Goal: Obtain resource: Download file/media

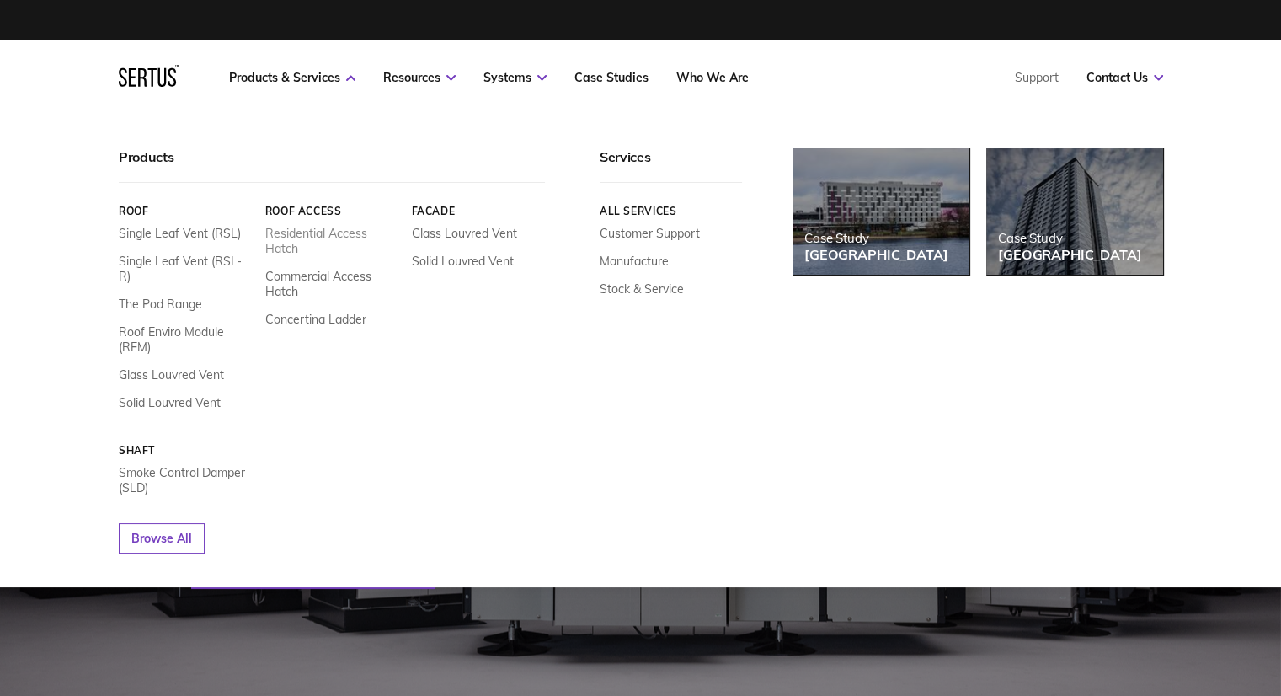
click at [307, 234] on link "Residential Access Hatch" at bounding box center [331, 241] width 134 height 30
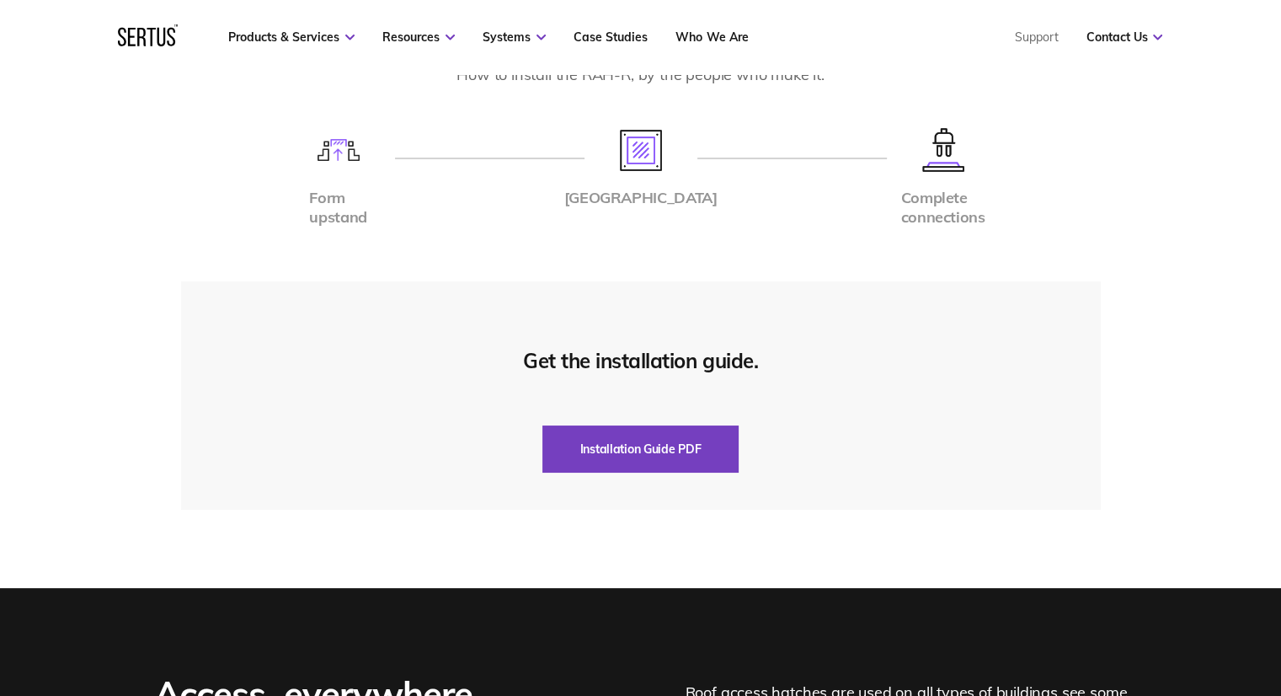
scroll to position [3874, 0]
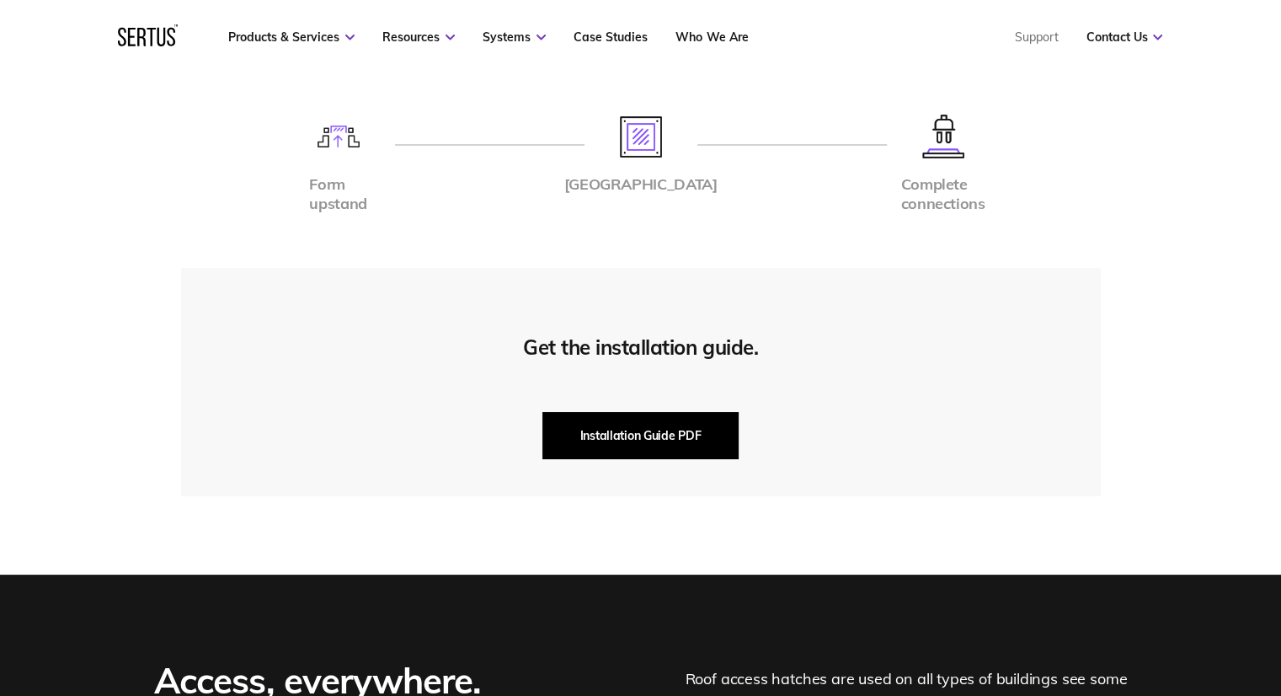
click at [659, 412] on button "Installation Guide PDF" at bounding box center [640, 435] width 197 height 47
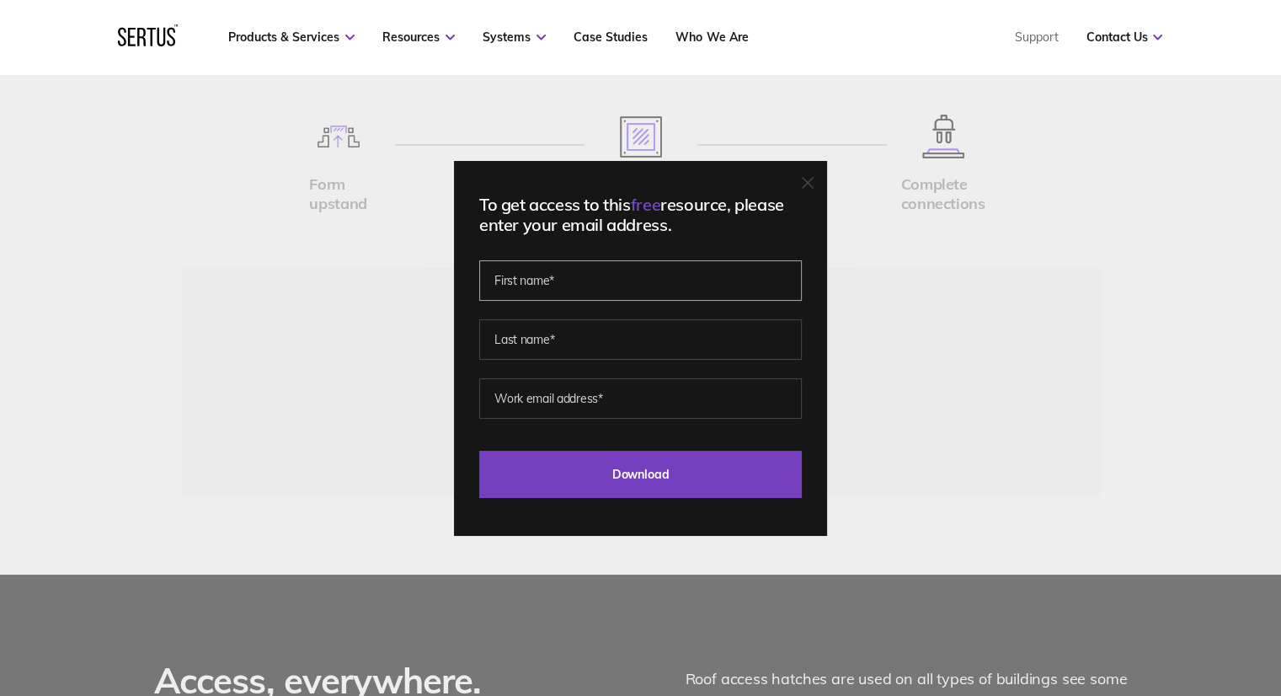
click at [567, 291] on input "text" at bounding box center [640, 280] width 323 height 40
type input "Dewi"
click at [568, 347] on input "text" at bounding box center [640, 339] width 323 height 40
type input "j"
type input "Jones"
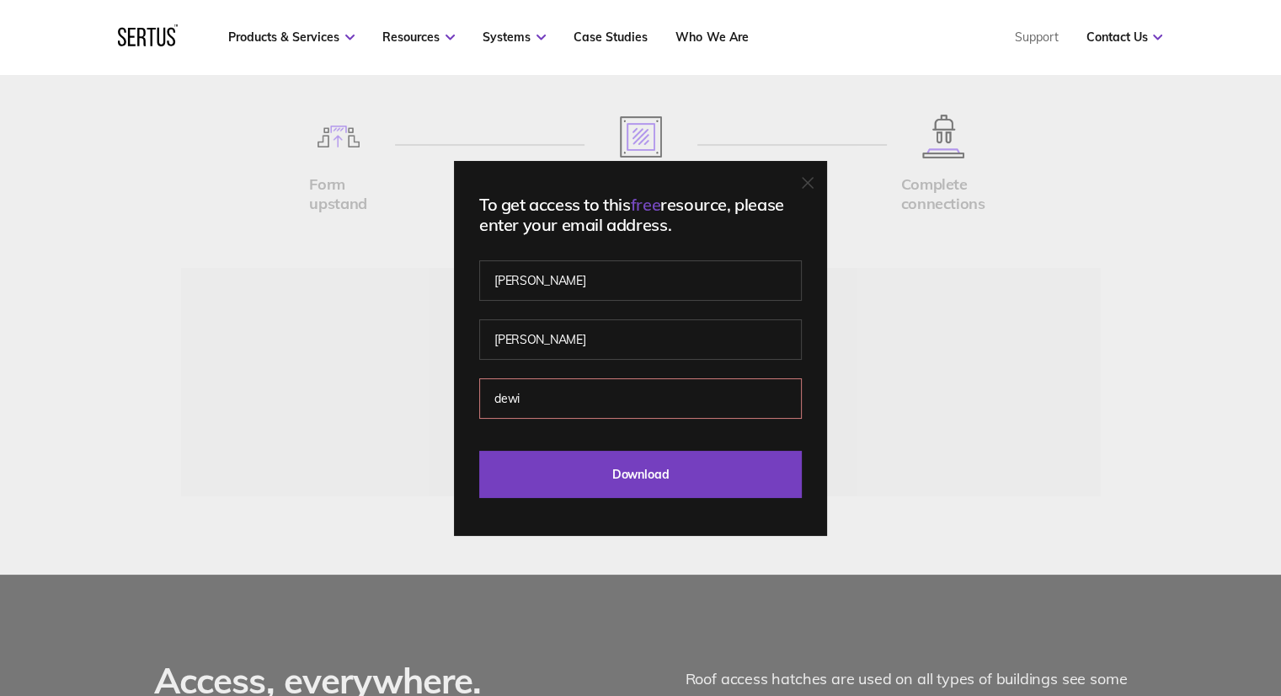
type input "dewi@spring-consultancy.co.uk"
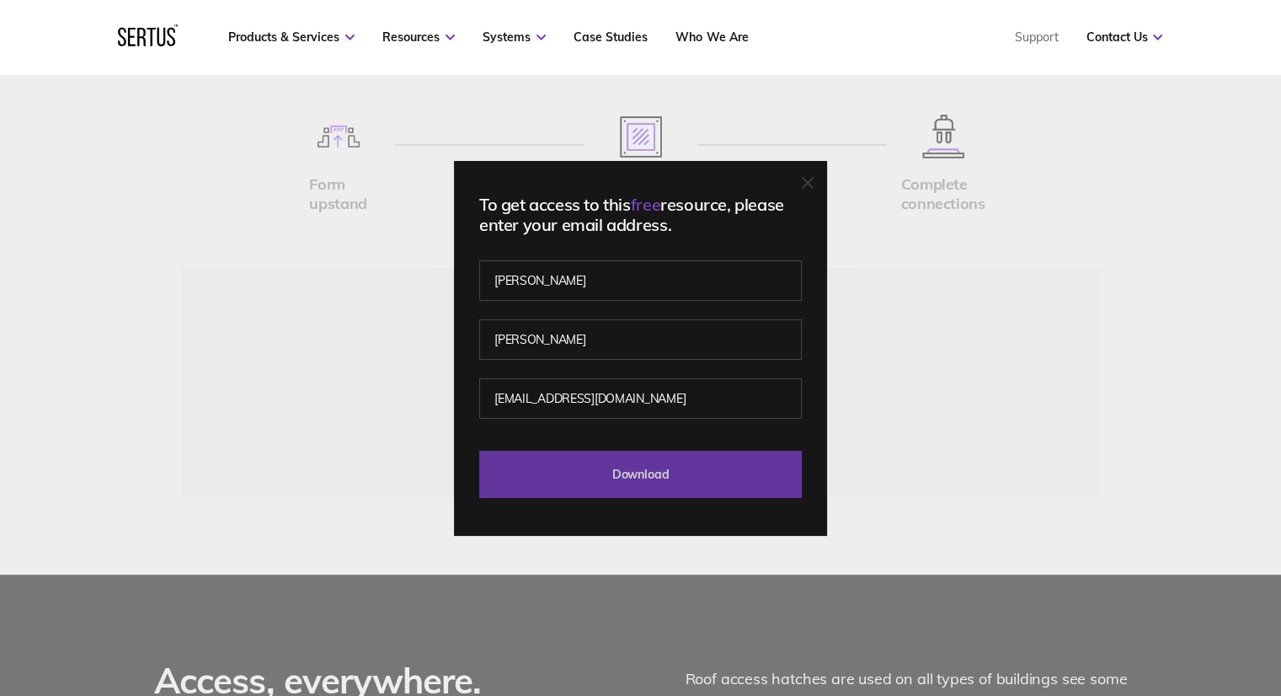
click at [614, 474] on input "Download" at bounding box center [640, 474] width 323 height 47
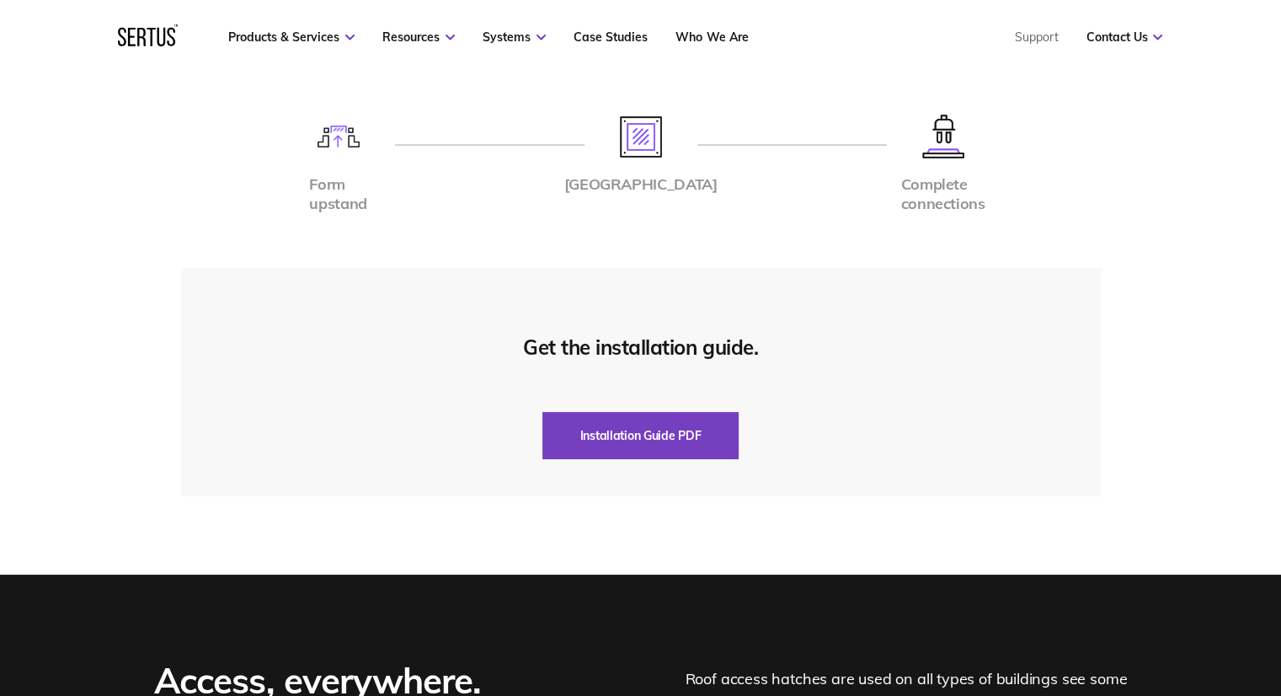
click at [755, 218] on div "Installation Instructions How to install the RAH-R, by the people who make it. …" at bounding box center [640, 245] width 987 height 504
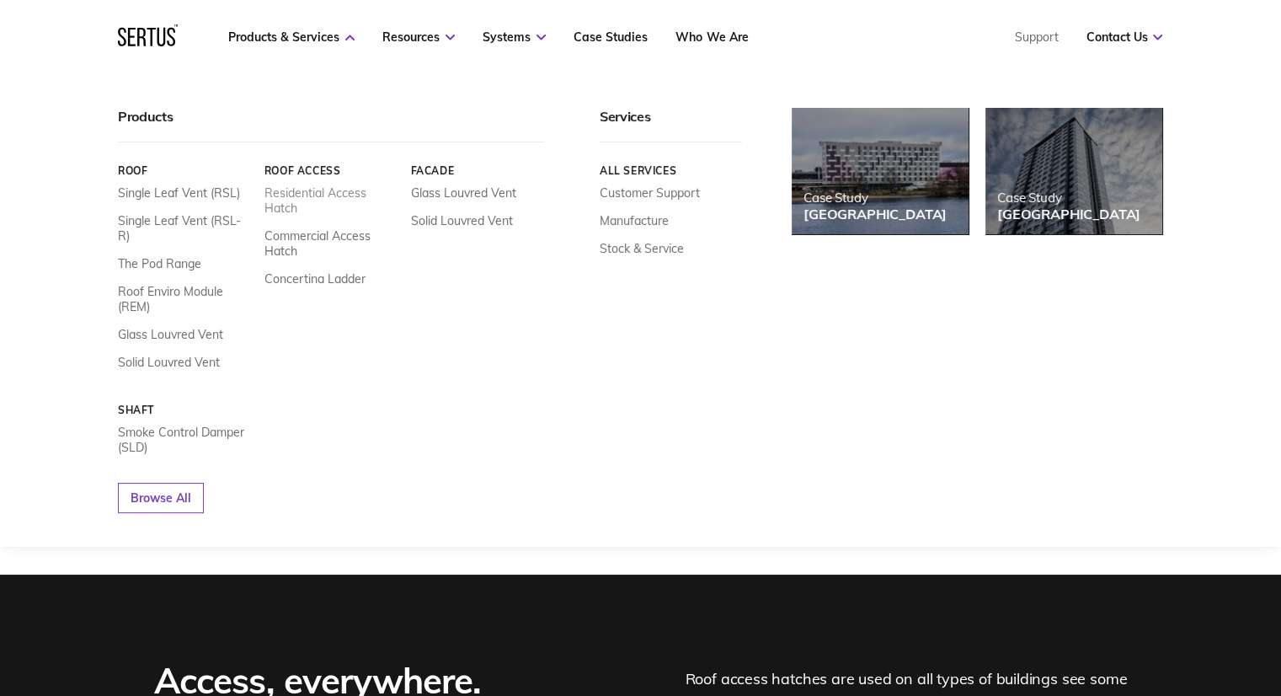
click at [320, 195] on link "Residential Access Hatch" at bounding box center [331, 200] width 134 height 30
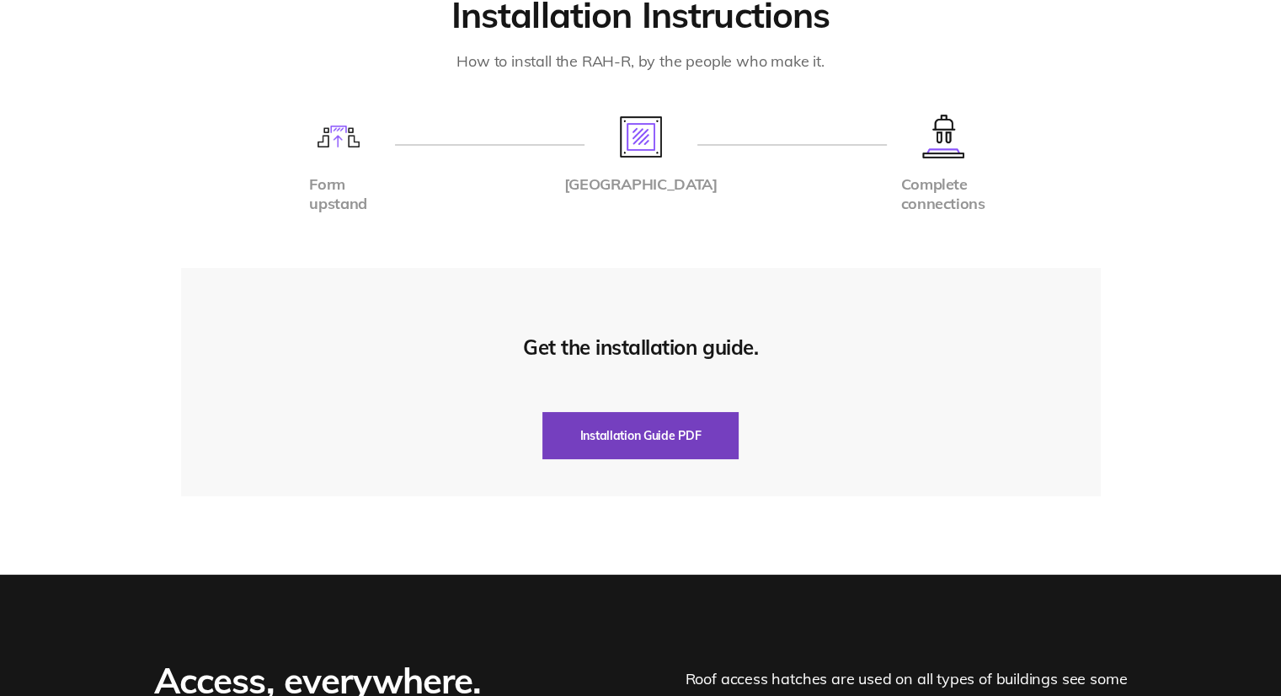
scroll to position [0, 0]
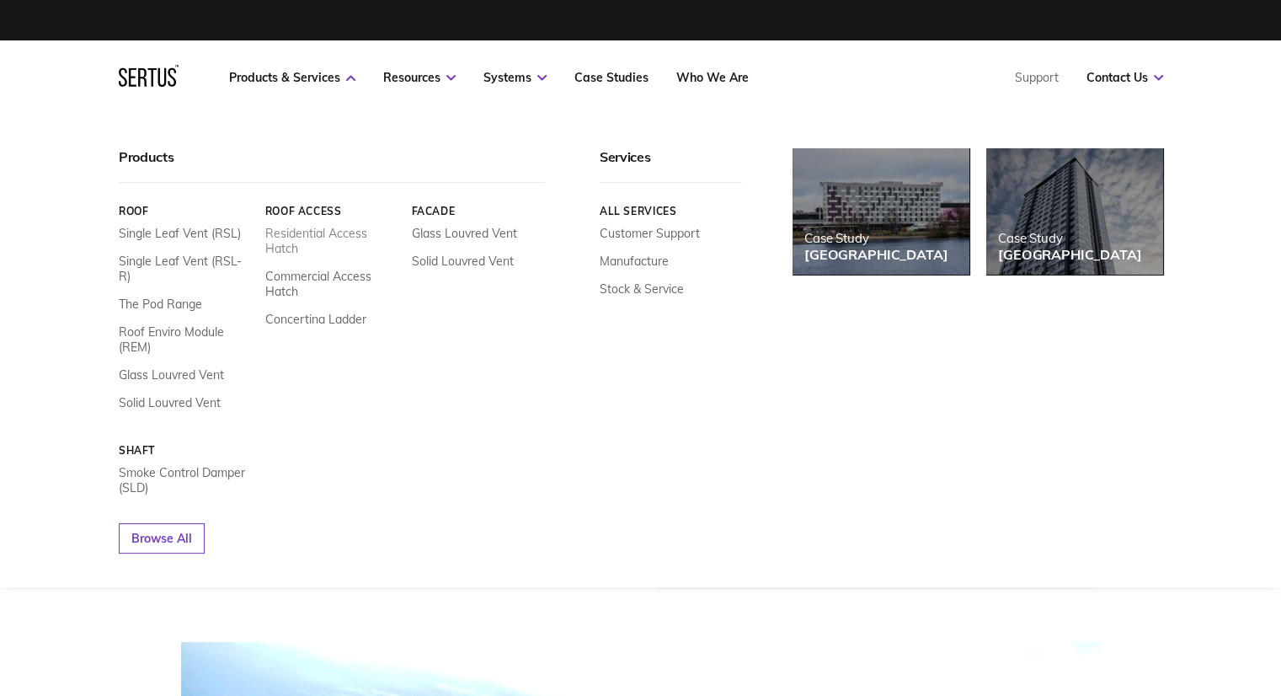
click at [322, 236] on link "Residential Access Hatch" at bounding box center [331, 241] width 134 height 30
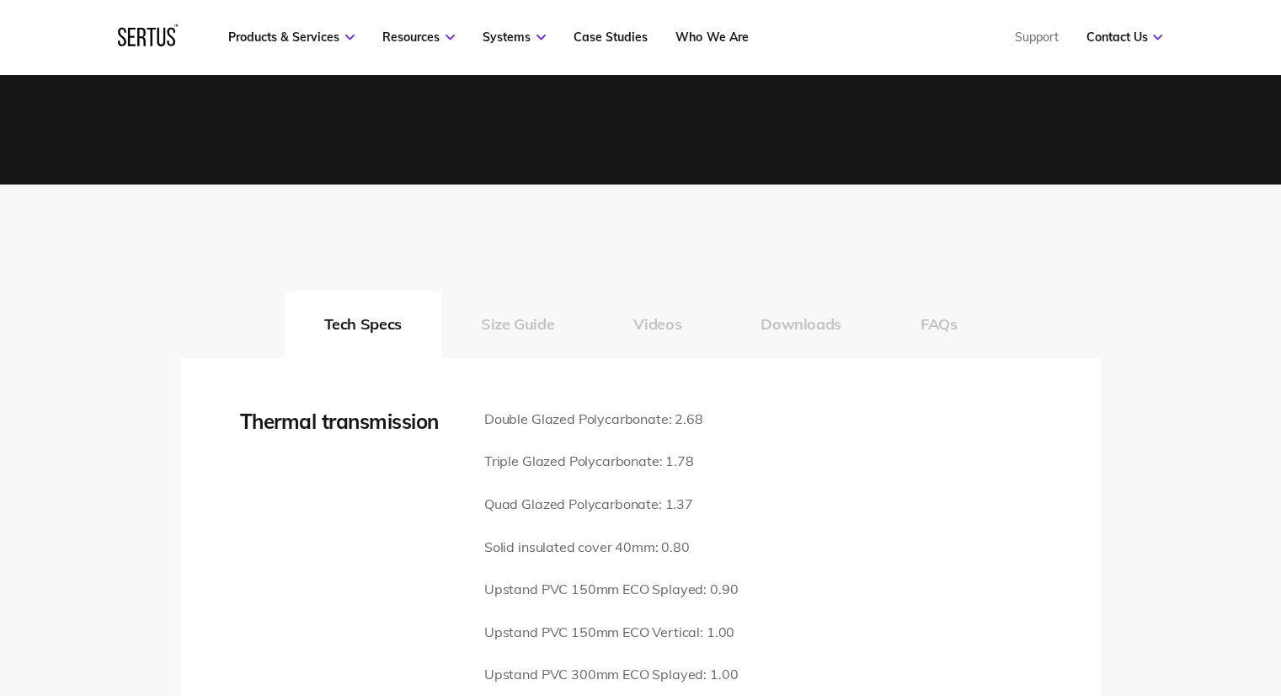
scroll to position [2190, 0]
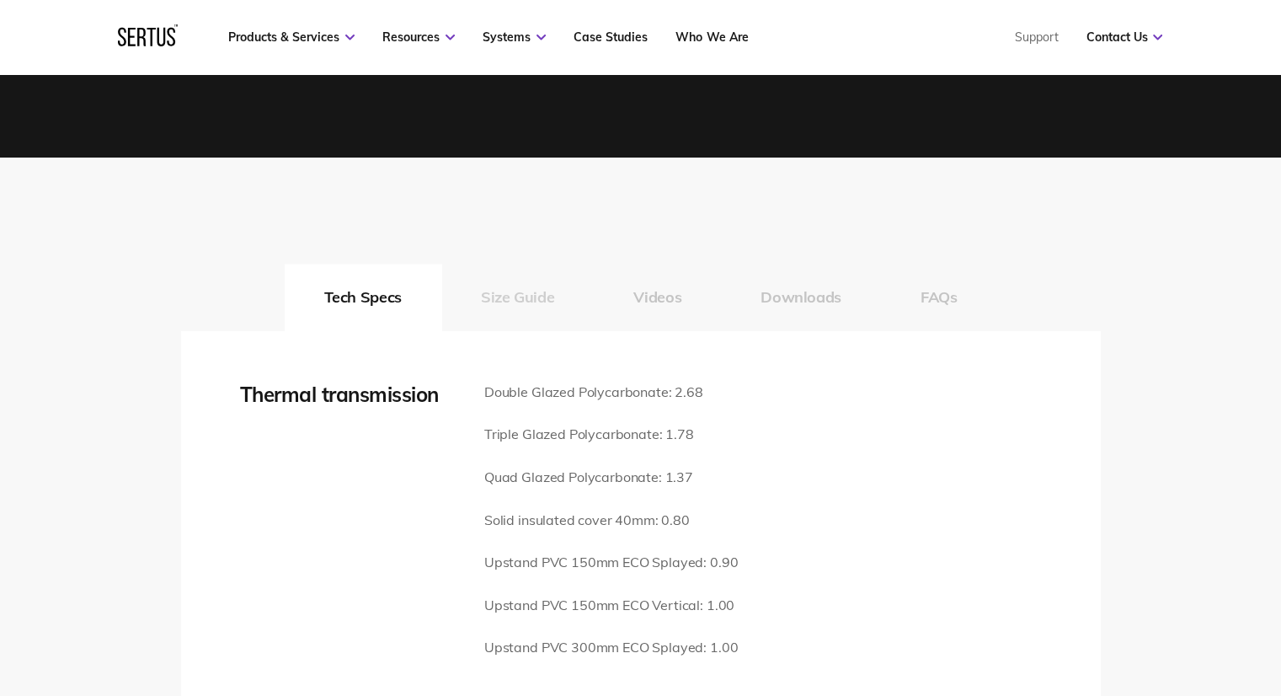
click at [539, 276] on button "Size Guide" at bounding box center [517, 297] width 152 height 67
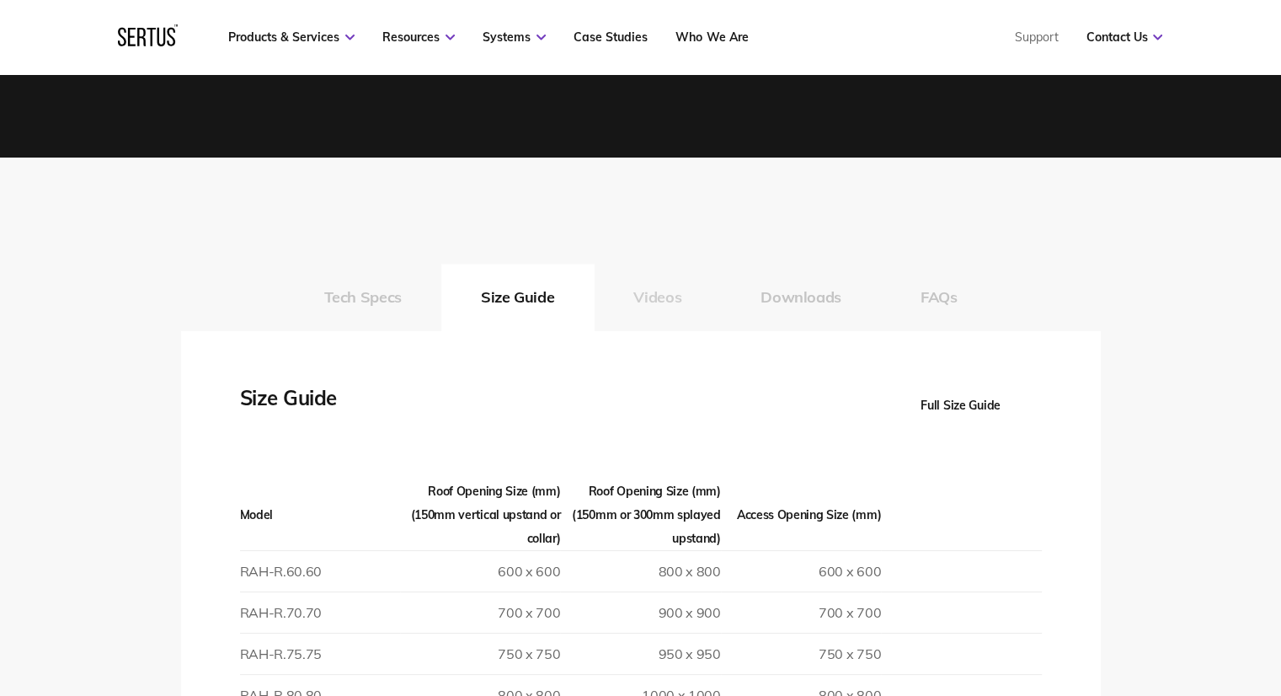
click at [647, 275] on button "Videos" at bounding box center [657, 297] width 127 height 67
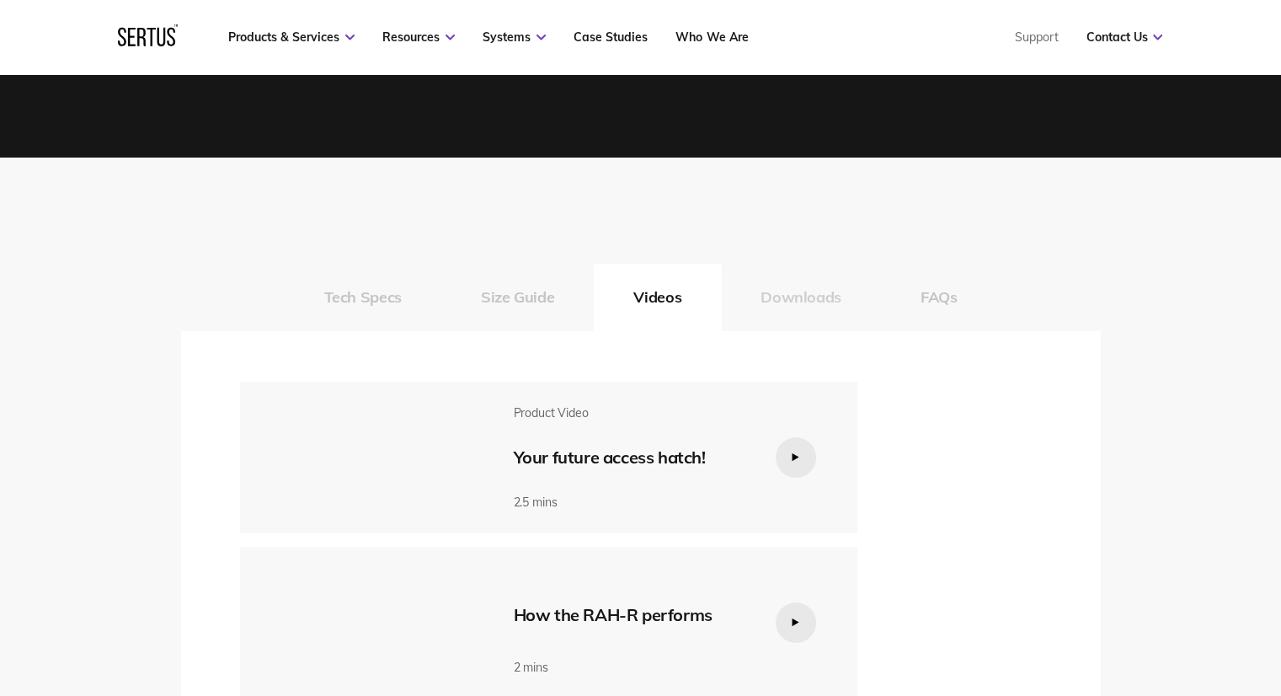
click at [794, 276] on button "Downloads" at bounding box center [801, 297] width 160 height 67
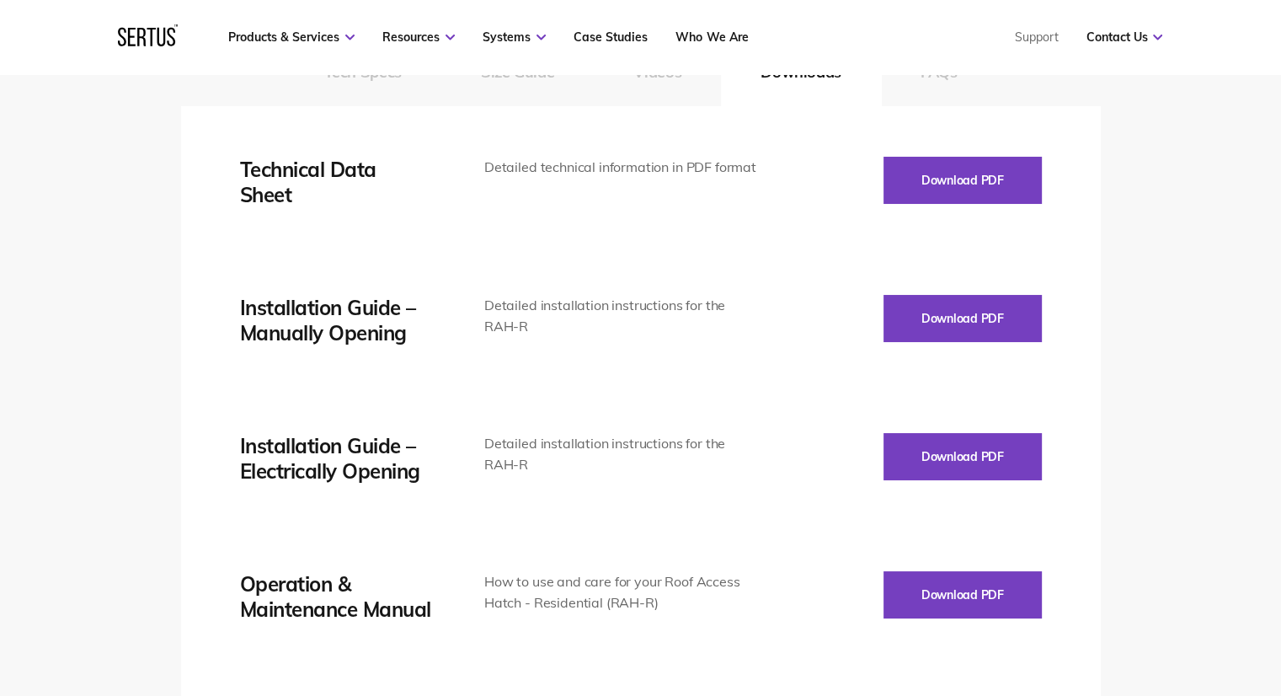
scroll to position [2442, 0]
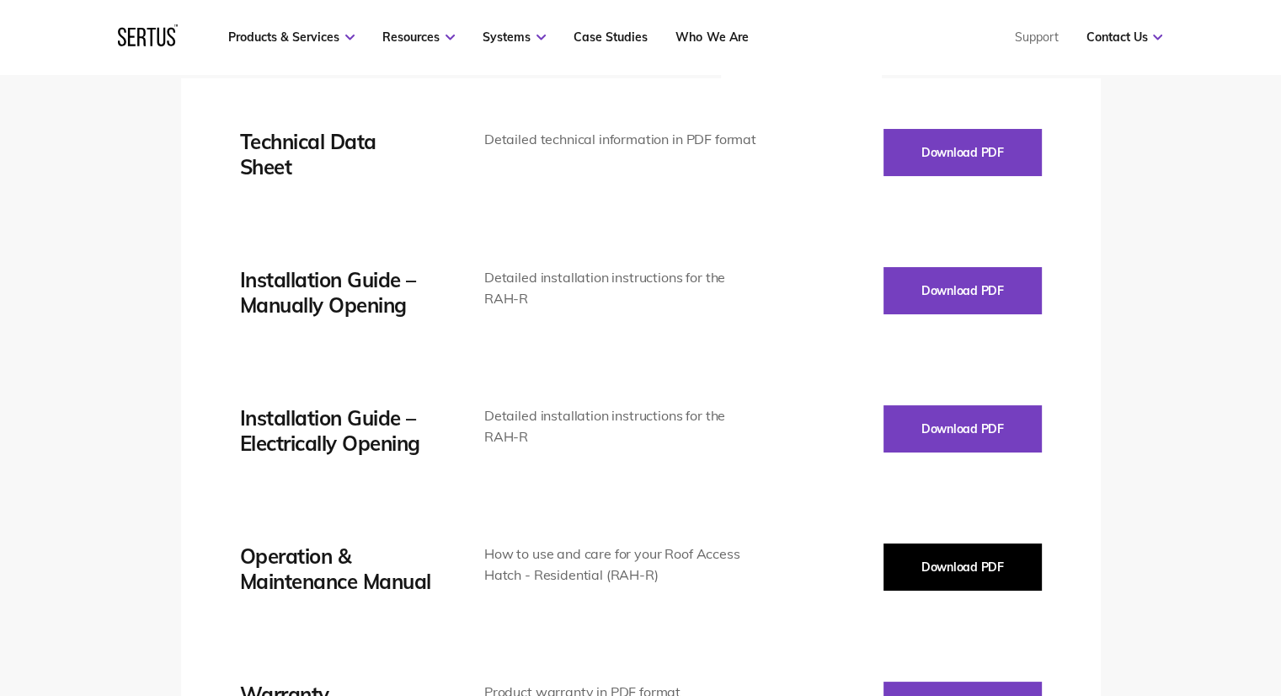
click at [934, 543] on button "Download PDF" at bounding box center [962, 566] width 158 height 47
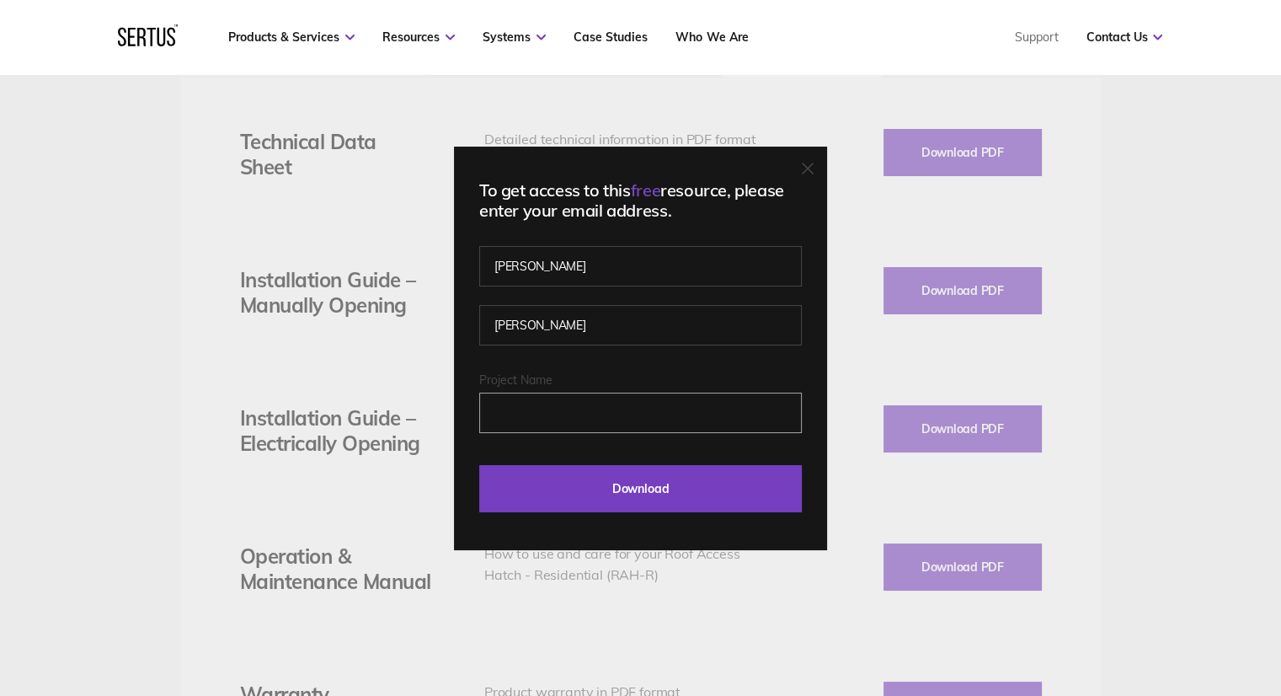
click at [579, 419] on input "Project Name" at bounding box center [640, 412] width 323 height 40
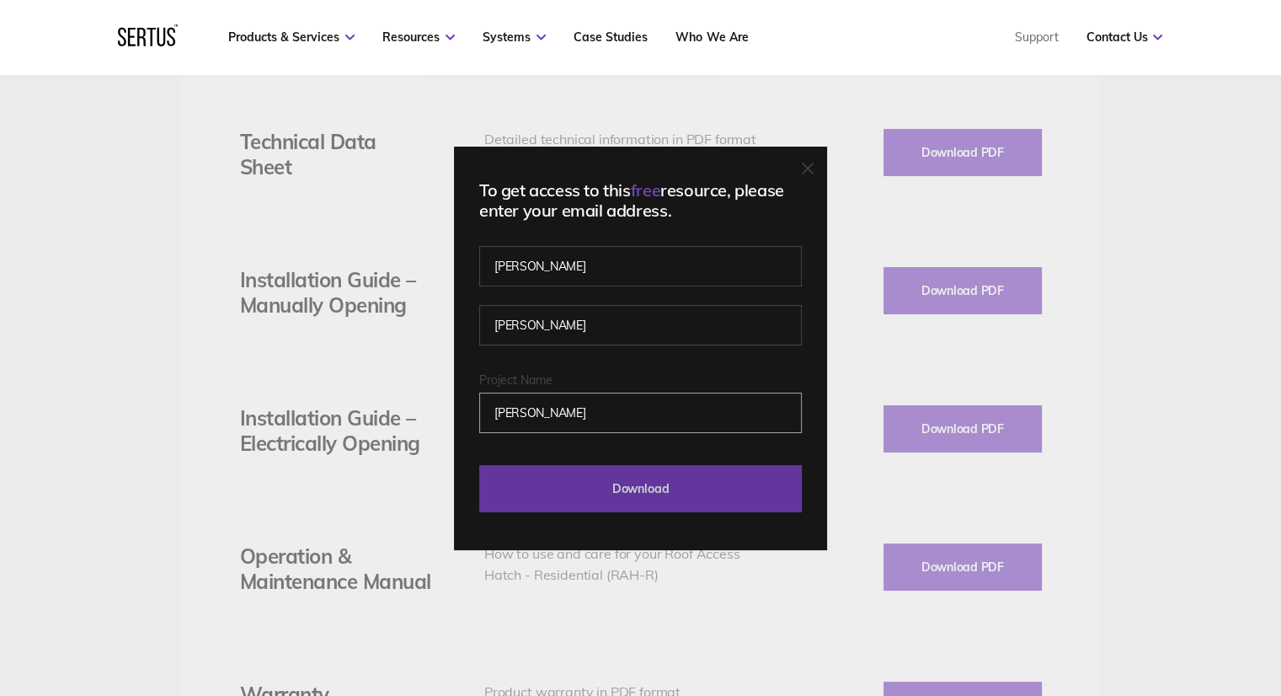
type input "Ringland"
click at [590, 486] on input "Download" at bounding box center [640, 488] width 323 height 47
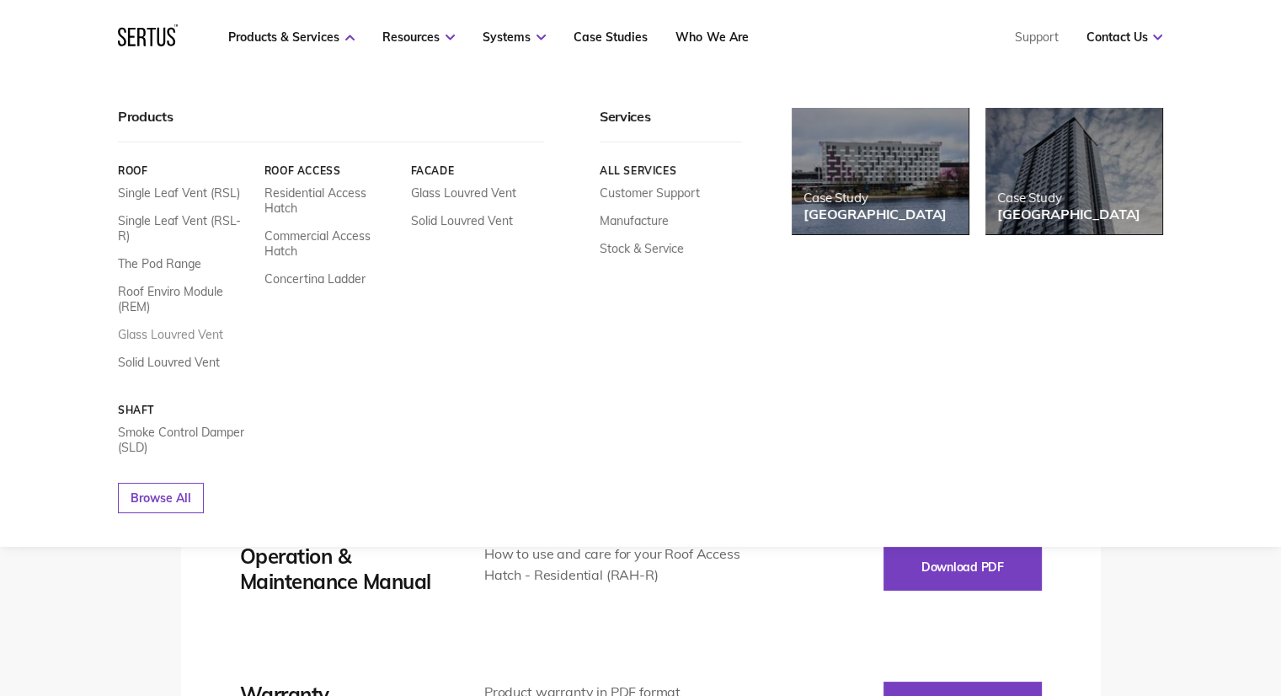
click at [202, 327] on link "Glass Louvred Vent" at bounding box center [170, 334] width 105 height 15
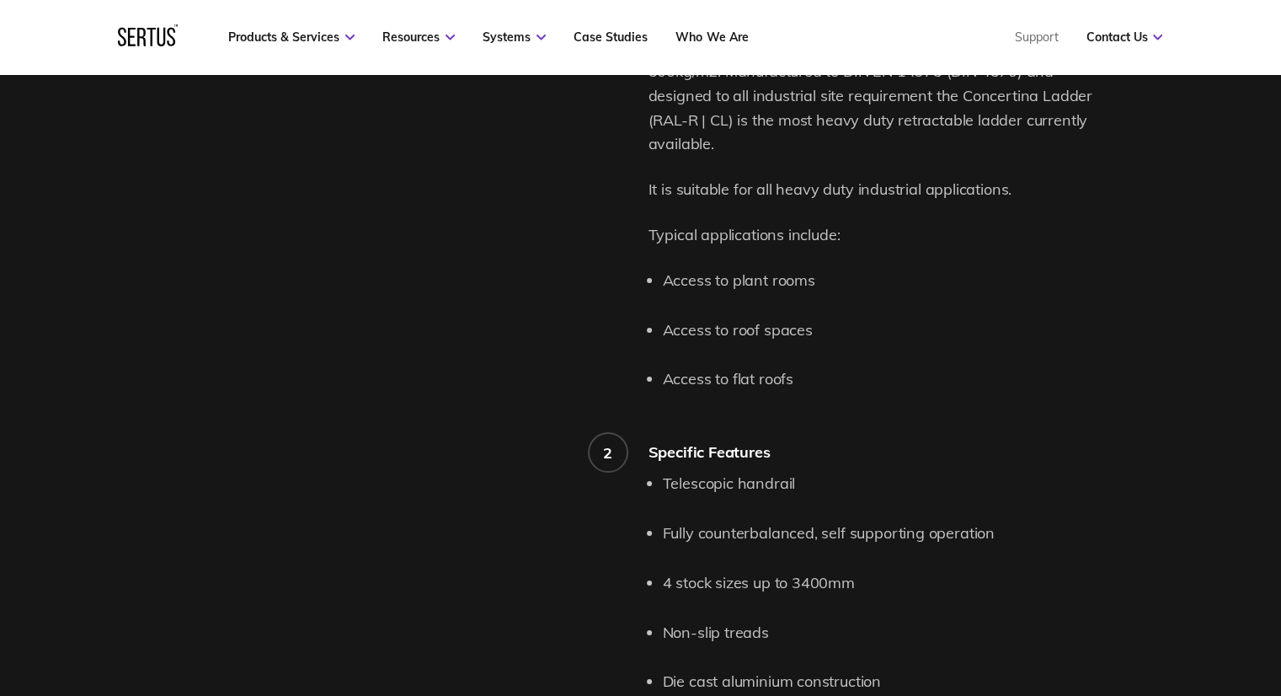
scroll to position [1600, 0]
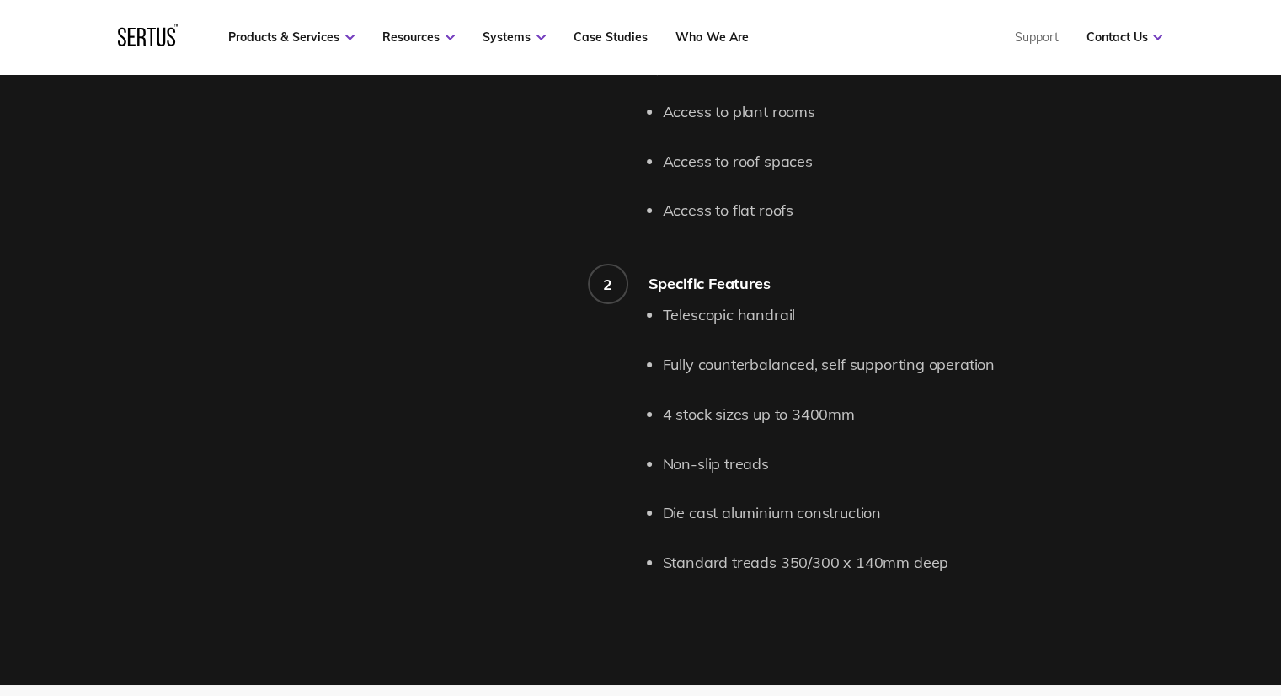
click at [443, 460] on div "Product features and details." at bounding box center [414, 200] width 467 height 801
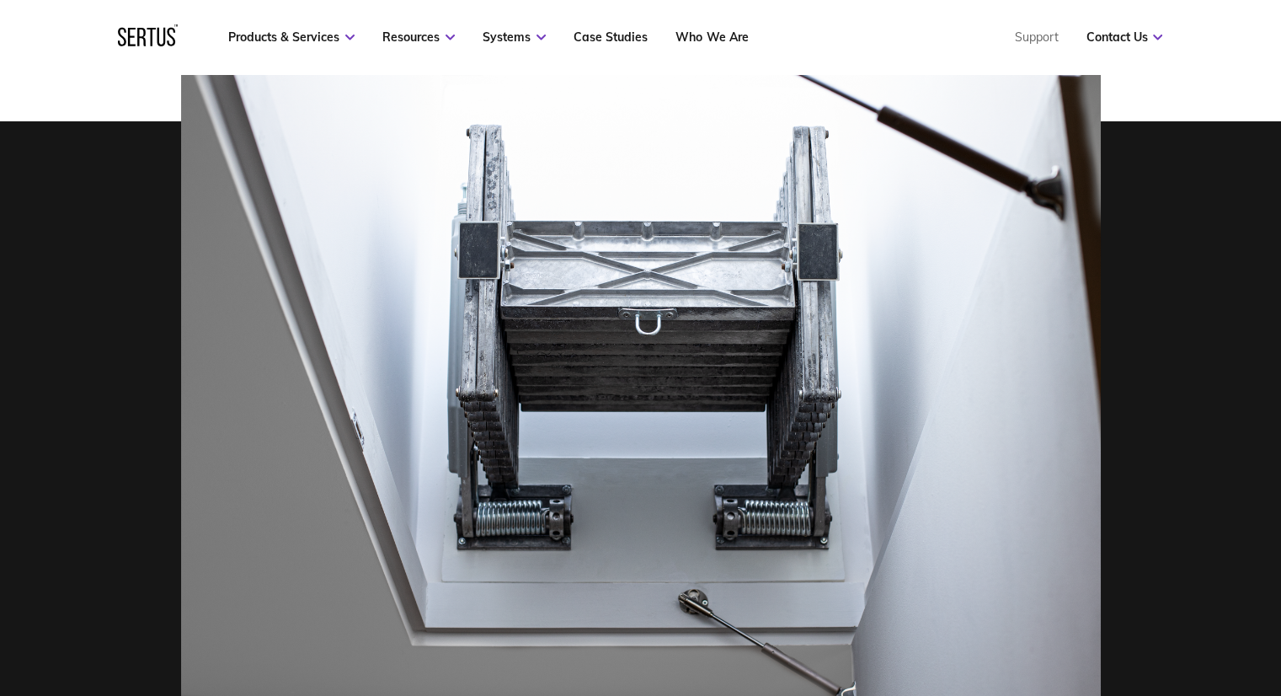
scroll to position [505, 0]
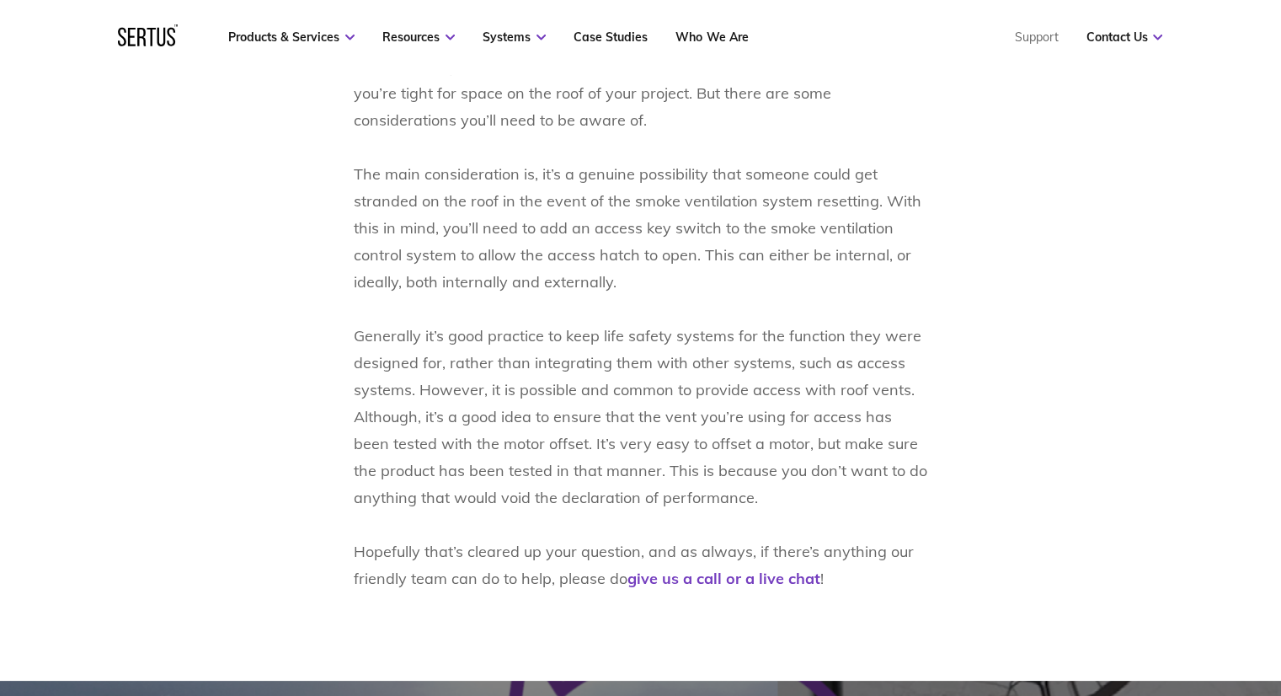
scroll to position [1347, 0]
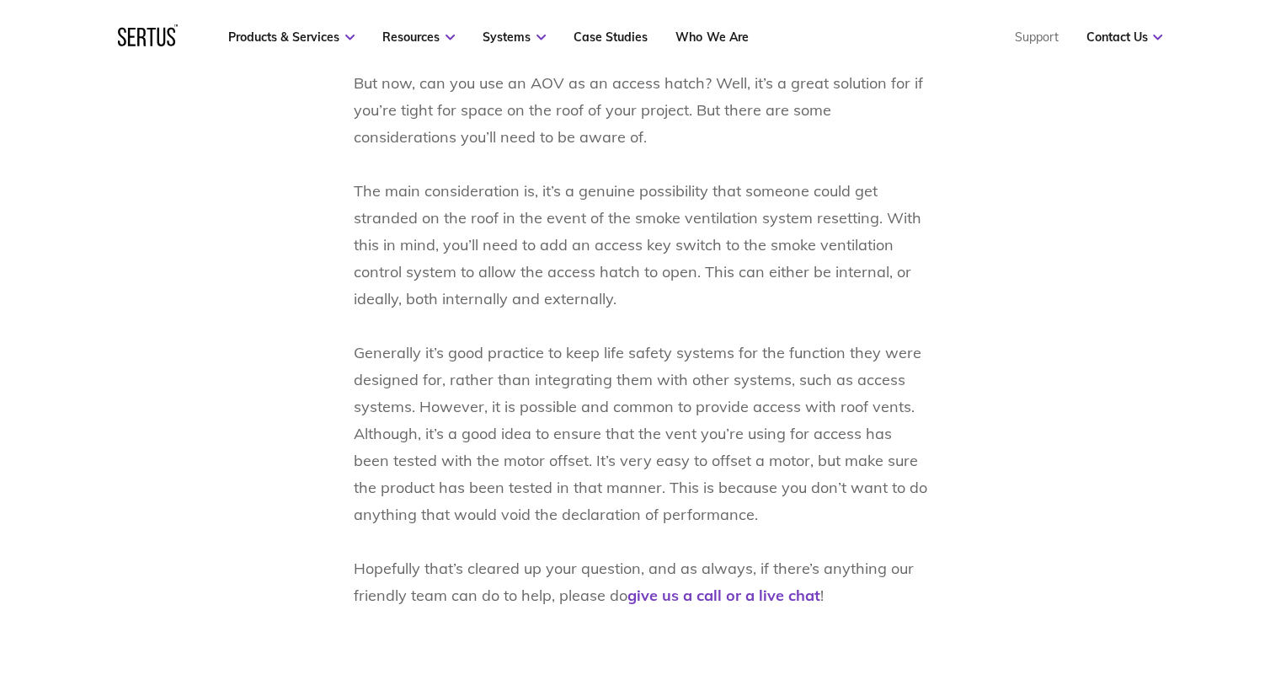
click at [312, 326] on div "One of the main FAQs we get at [GEOGRAPHIC_DATA] is: Can I use an AOV as an acc…" at bounding box center [640, 191] width 987 height 836
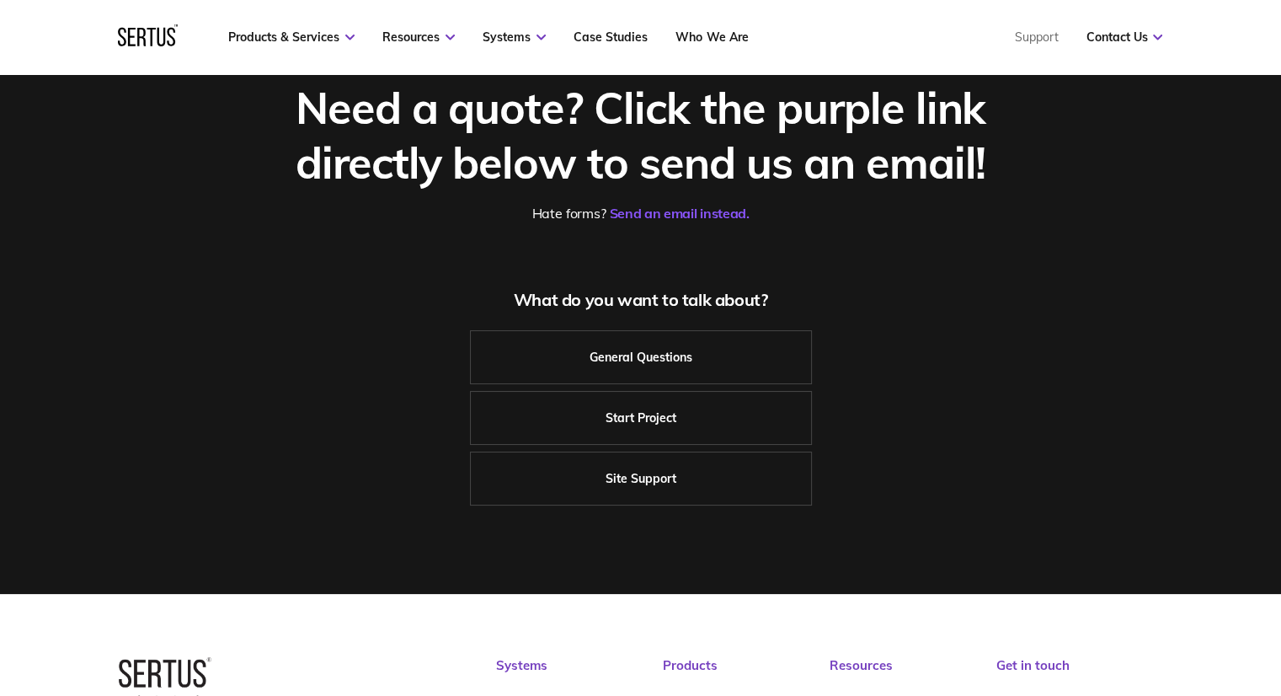
scroll to position [505, 0]
